Goal: Navigation & Orientation: Find specific page/section

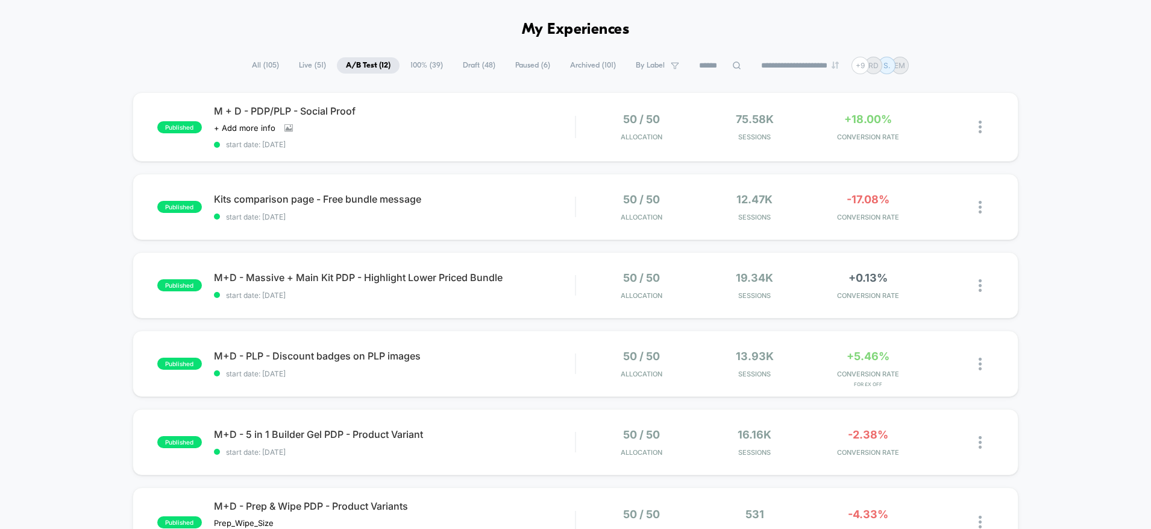
scroll to position [55, 0]
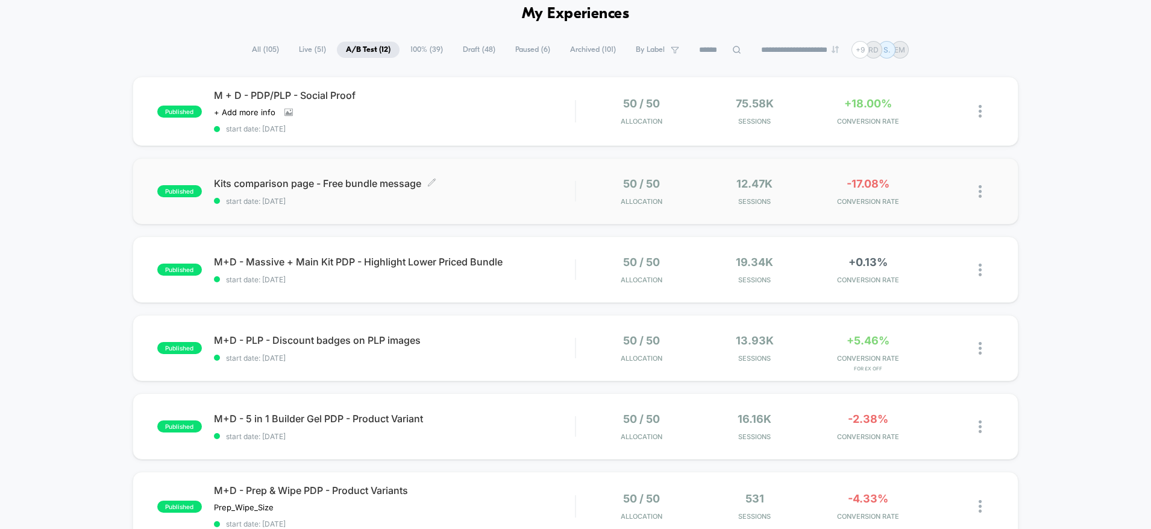
click at [336, 181] on span "Kits comparison page - Free bundle message Click to edit experience details" at bounding box center [395, 183] width 362 height 12
